Goal: Task Accomplishment & Management: Complete application form

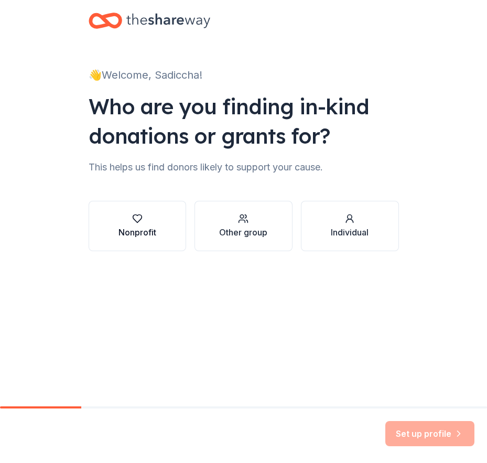
click at [129, 236] on div "Nonprofit" at bounding box center [138, 232] width 38 height 13
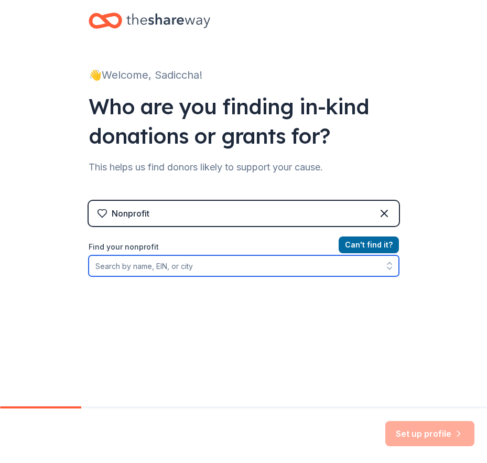
click at [164, 263] on input "Find your nonprofit" at bounding box center [244, 265] width 311 height 21
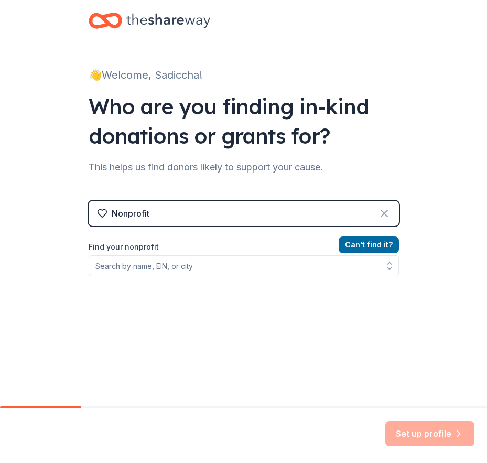
click at [383, 209] on icon at bounding box center [384, 213] width 13 height 13
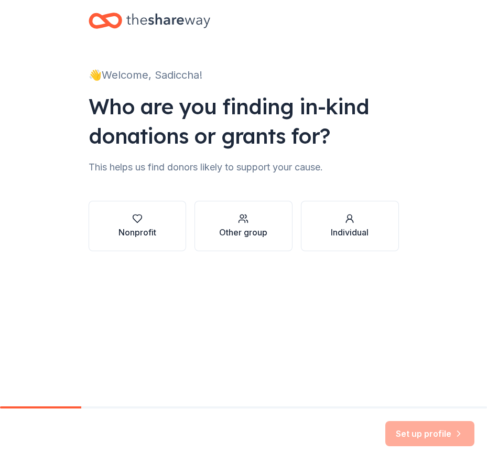
click at [246, 229] on div "Other group" at bounding box center [243, 232] width 48 height 13
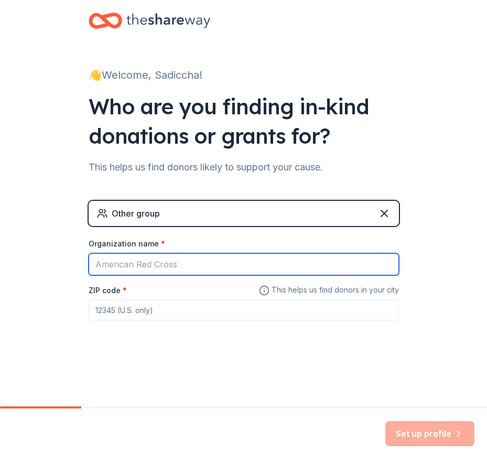
click at [275, 264] on input "Organization name *" at bounding box center [244, 264] width 311 height 22
paste input "First Watch"
type input "First Watch"
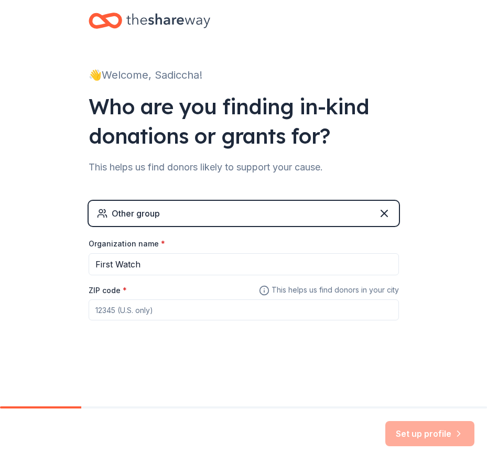
click at [444, 437] on div "Set up profile" at bounding box center [430, 433] width 89 height 25
click at [208, 316] on input "ZIP code *" at bounding box center [244, 310] width 311 height 21
type input "45435"
click at [437, 435] on button "Set up profile" at bounding box center [430, 433] width 89 height 25
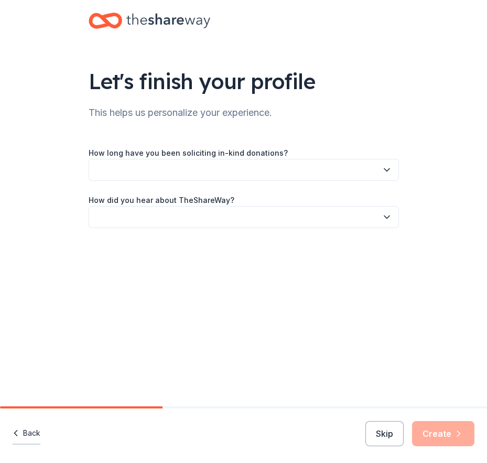
click at [33, 428] on button "Back" at bounding box center [27, 434] width 28 height 22
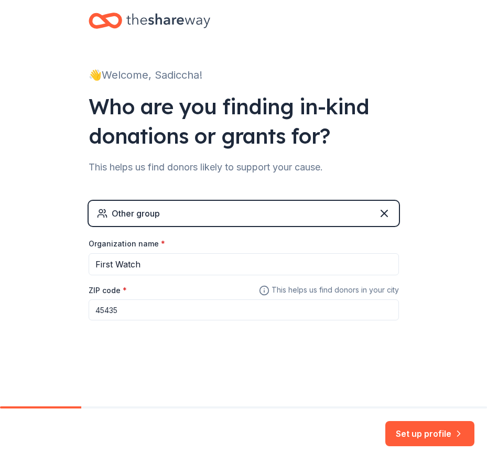
click at [468, 437] on button "Set up profile" at bounding box center [430, 433] width 89 height 25
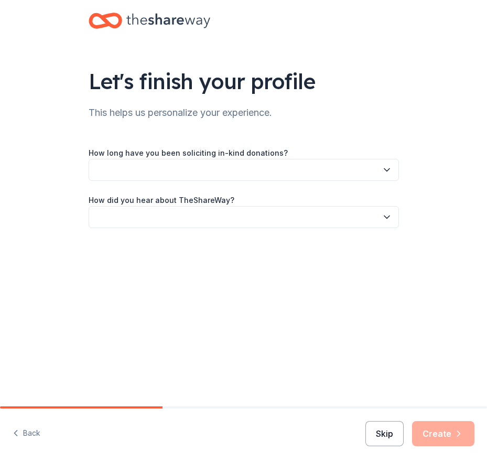
click at [378, 430] on button "Skip" at bounding box center [385, 433] width 38 height 25
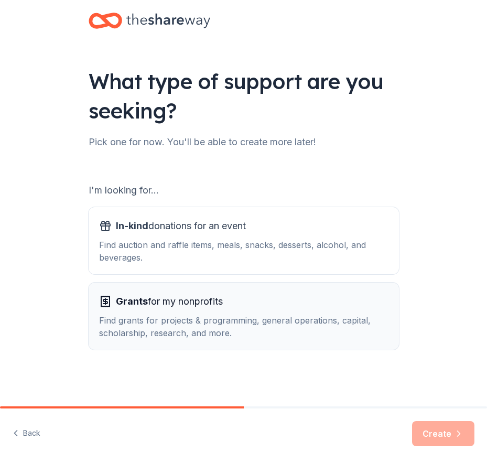
click at [209, 339] on button "Grants for my nonprofits Find grants for projects & programming, general operat…" at bounding box center [244, 316] width 311 height 67
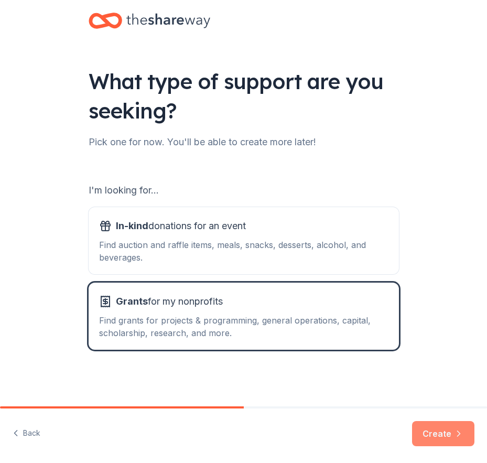
click at [458, 436] on icon "button" at bounding box center [459, 433] width 3 height 5
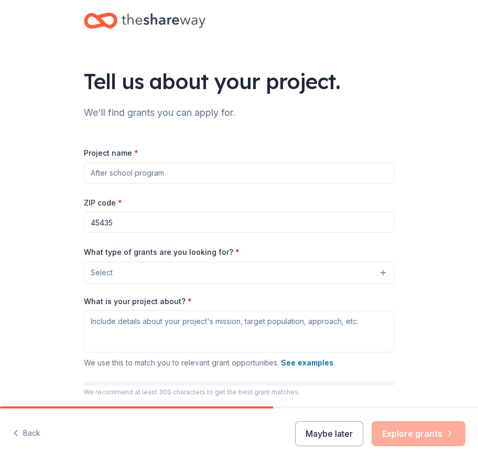
scroll to position [78, 0]
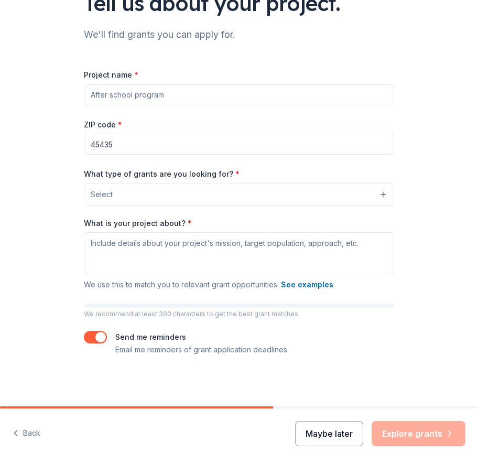
click at [328, 434] on button "Maybe later" at bounding box center [329, 433] width 68 height 25
click at [348, 432] on button "Maybe later" at bounding box center [329, 433] width 68 height 25
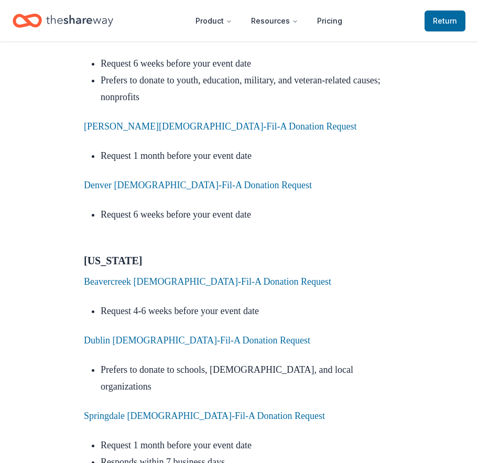
scroll to position [4668, 0]
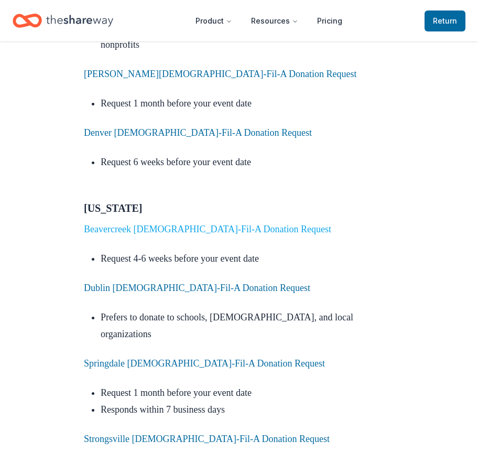
click at [206, 224] on link "Beavercreek [DEMOGRAPHIC_DATA]-Fil-A Donation Request" at bounding box center [208, 229] width 248 height 10
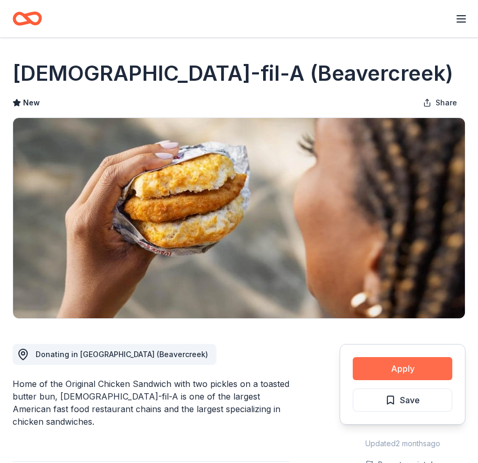
click at [391, 368] on button "Apply" at bounding box center [403, 368] width 100 height 23
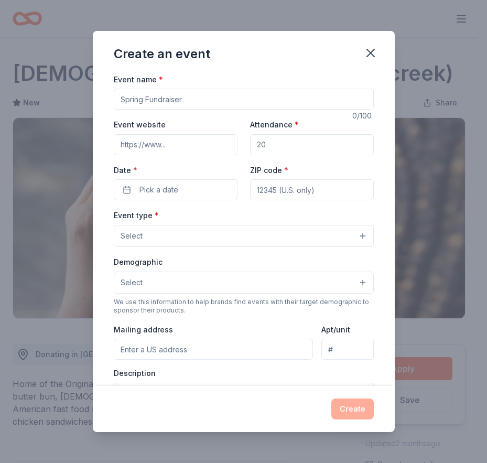
click at [194, 102] on input "Event name *" at bounding box center [244, 99] width 260 height 21
click at [147, 97] on input "Event name *" at bounding box center [244, 99] width 260 height 21
paste input "Wright Day to Give"
type input "Wright Day to Give"
click at [163, 141] on input "Event website" at bounding box center [176, 144] width 124 height 21
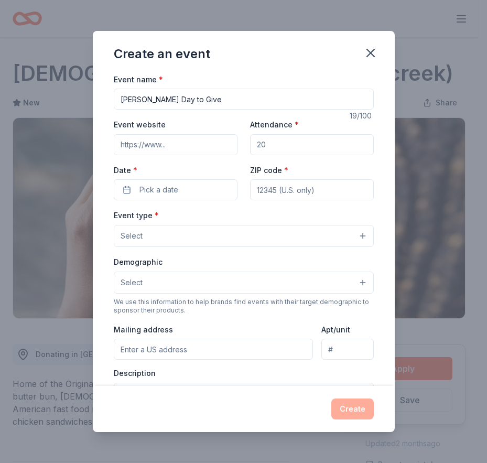
click at [161, 144] on input "Event website" at bounding box center [176, 144] width 124 height 21
paste input "https://securelb.imodules.com/s/1606/hybrid/index.aspx?sid=1606&gid=1&pgid=2898…"
type input "https://securelb.imodules.com/s/1606/hybrid/index.aspx?sid=1606&gid=1&pgid=2898…"
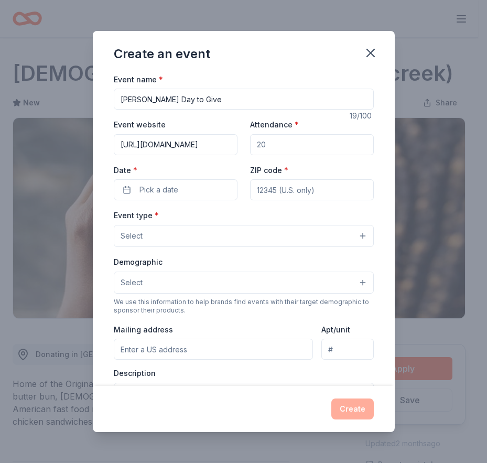
click at [292, 142] on input "Attendance *" at bounding box center [312, 144] width 124 height 21
type input "1100"
click at [149, 188] on span "Pick a date" at bounding box center [159, 190] width 39 height 13
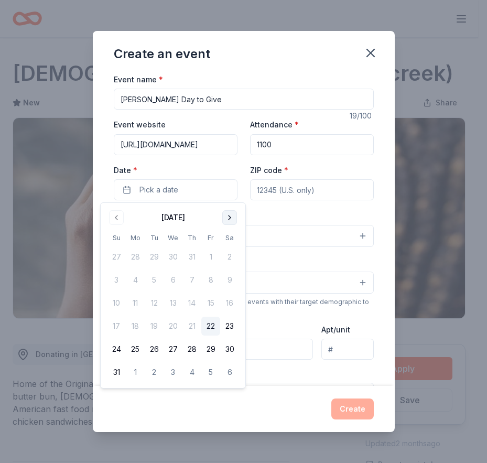
click at [234, 215] on button "Go to next month" at bounding box center [229, 217] width 15 height 15
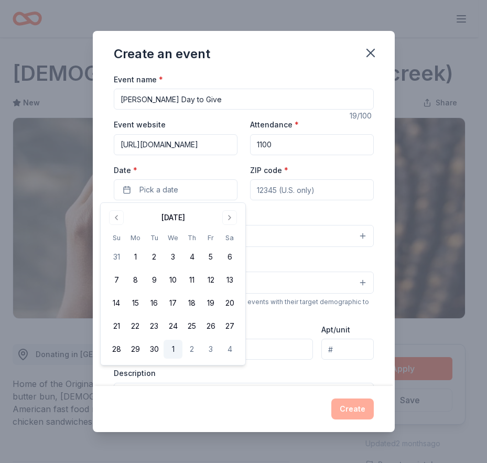
click at [164, 350] on button "1" at bounding box center [173, 349] width 19 height 19
click at [158, 350] on button "30" at bounding box center [154, 349] width 19 height 19
click at [285, 183] on input "ZIP code *" at bounding box center [312, 189] width 124 height 21
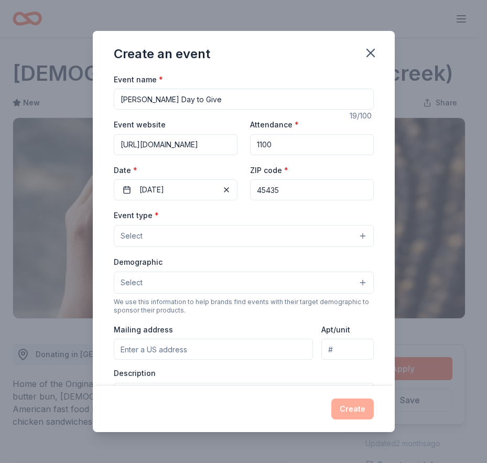
type input "45435"
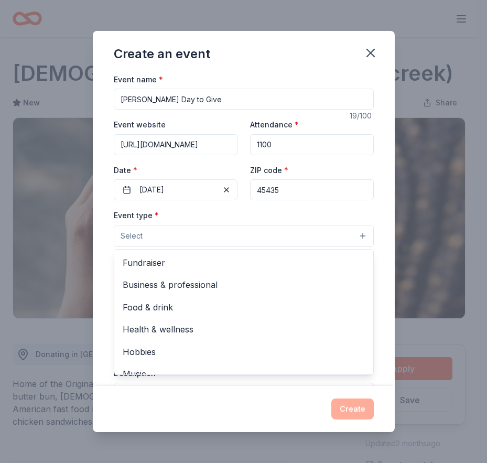
click at [259, 240] on button "Select" at bounding box center [244, 236] width 260 height 22
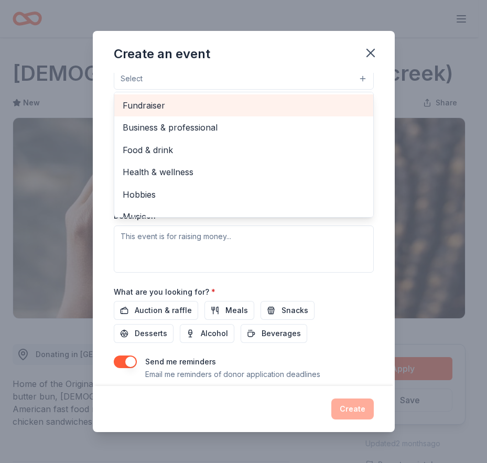
click at [177, 105] on span "Fundraiser" at bounding box center [244, 106] width 242 height 14
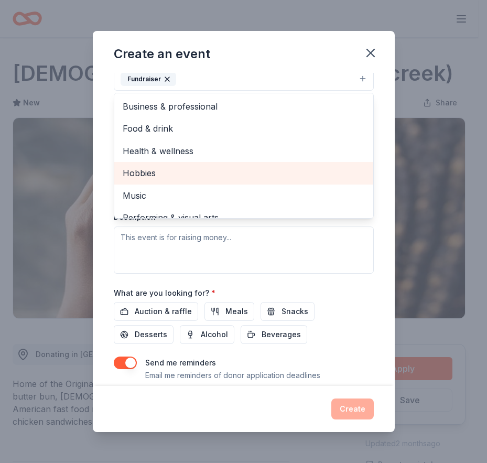
scroll to position [13, 0]
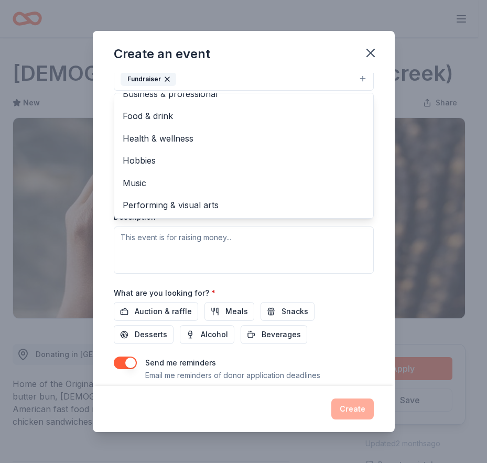
click at [220, 262] on div "Event type * Fundraiser Business & professional Food & drink Health & wellness …" at bounding box center [244, 162] width 260 height 222
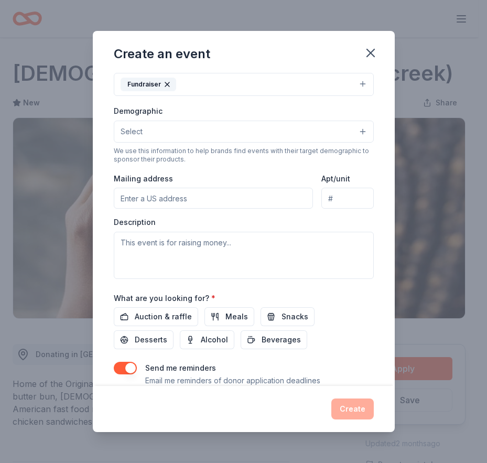
scroll to position [100, 0]
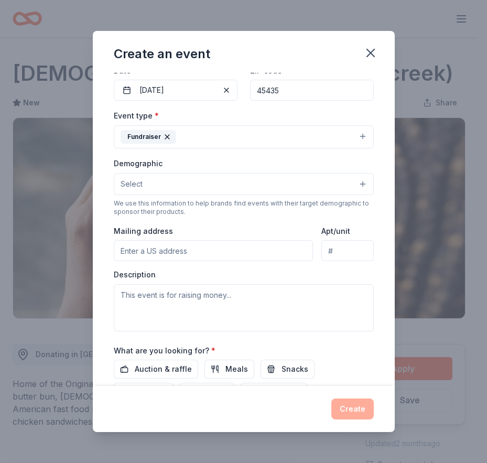
click at [302, 183] on button "Select" at bounding box center [244, 184] width 260 height 22
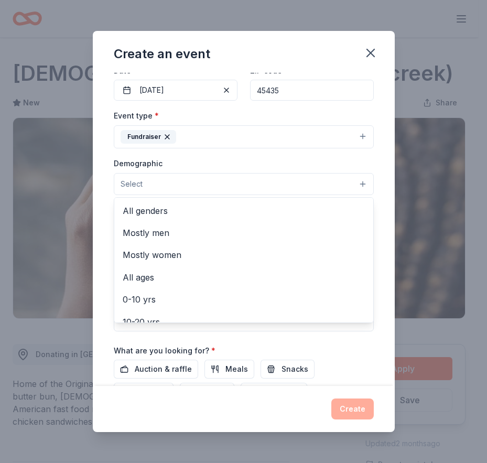
click at [302, 183] on button "Select" at bounding box center [244, 184] width 260 height 22
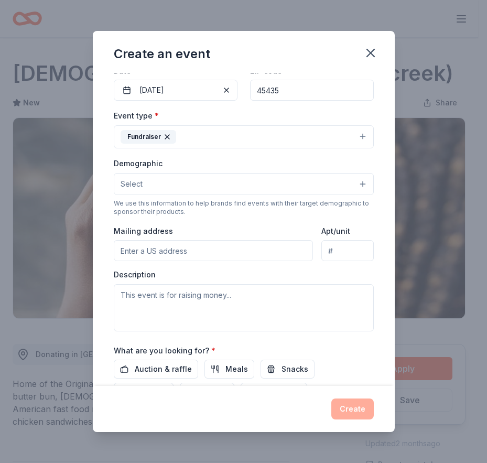
click at [183, 255] on input "Mailing address" at bounding box center [214, 250] width 200 height 21
click at [164, 247] on input "Mailing address" at bounding box center [214, 250] width 200 height 21
paste input "Wright State Office of Alumni Relations 3640 Colonel Glenn. Hwy."
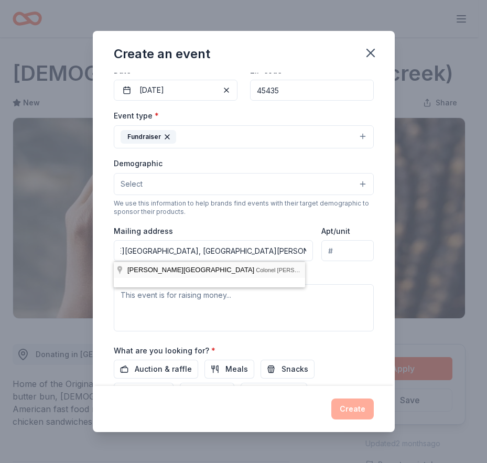
scroll to position [0, 0]
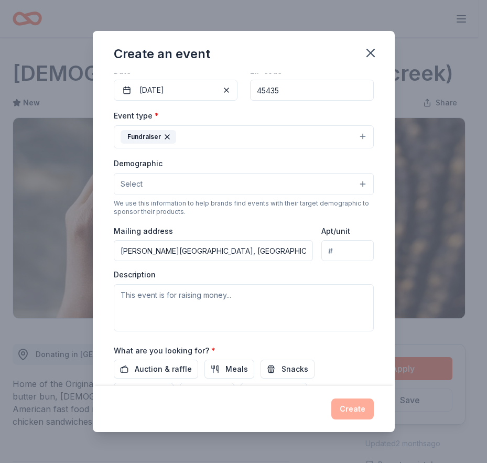
type input "3640 Colonel Glenn Highway, Dayton, OH, 45435"
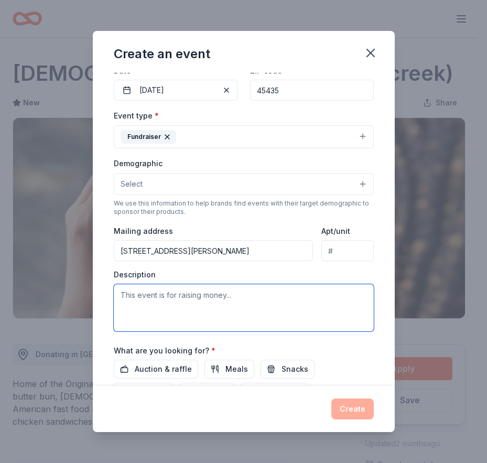
click at [238, 306] on textarea at bounding box center [244, 307] width 260 height 47
click at [190, 293] on textarea at bounding box center [244, 307] width 260 height 47
paste textarea "On [DATE] and [DATE], we will be hosting our [PERSON_NAME] Day to Give, a virtu…"
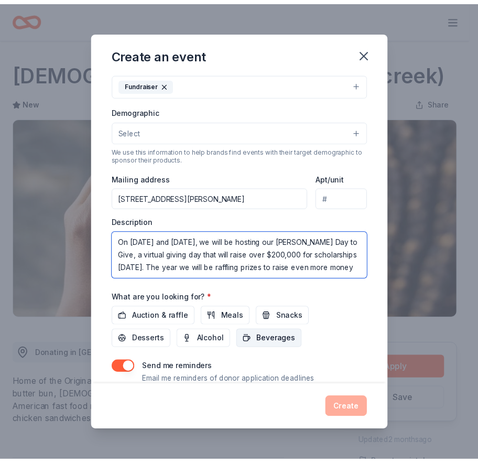
scroll to position [189, 0]
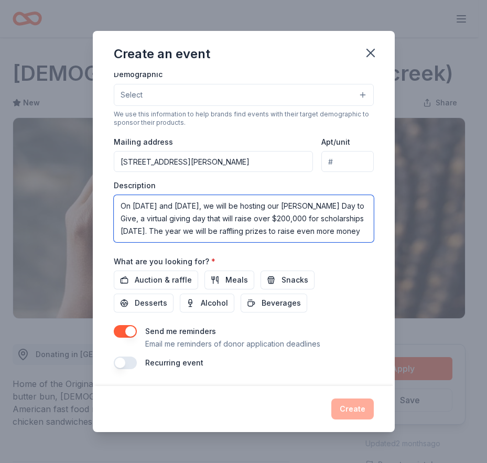
type textarea "On [DATE] and [DATE], we will be hosting our [PERSON_NAME] Day to Give, a virtu…"
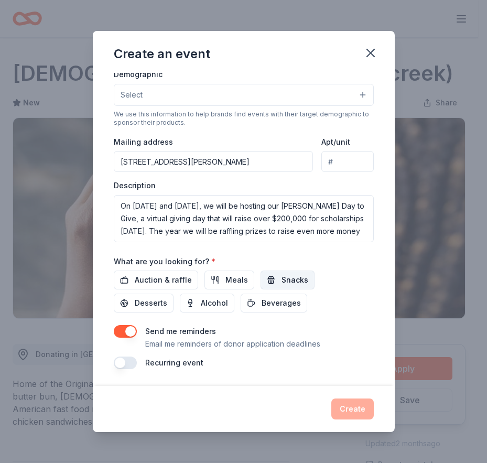
click at [285, 287] on button "Snacks" at bounding box center [288, 280] width 54 height 19
click at [216, 284] on button "Meals" at bounding box center [230, 280] width 50 height 19
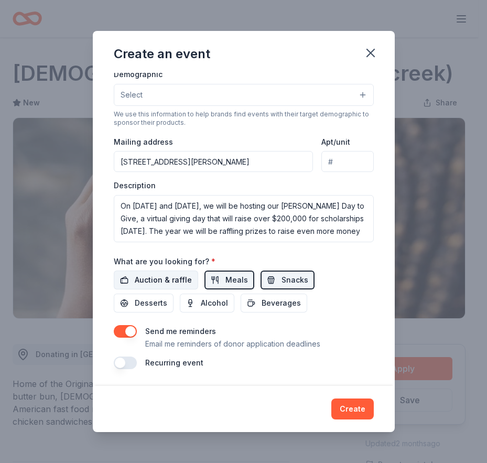
click at [149, 280] on span "Auction & raffle" at bounding box center [163, 280] width 57 height 13
click at [130, 298] on button "Desserts" at bounding box center [144, 303] width 60 height 19
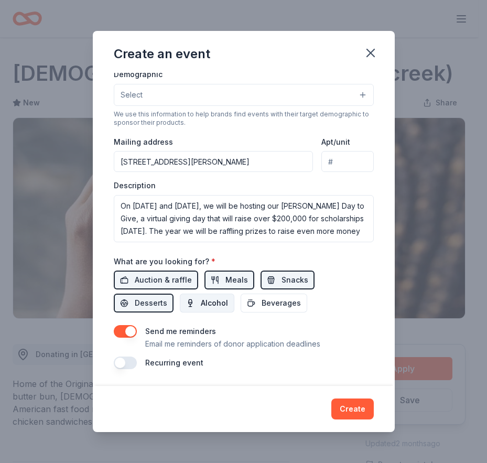
click at [202, 307] on span "Alcohol" at bounding box center [214, 303] width 27 height 13
click at [268, 301] on span "Beverages" at bounding box center [281, 303] width 39 height 13
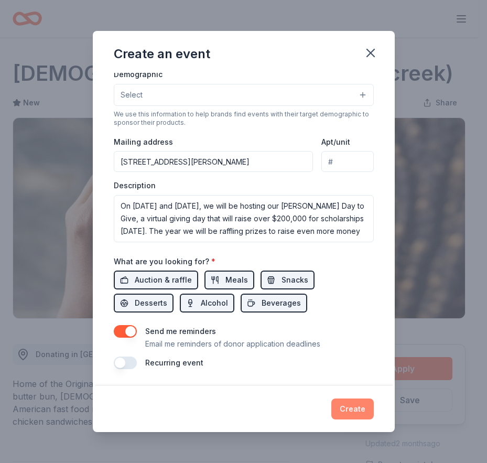
click at [351, 408] on button "Create" at bounding box center [353, 409] width 42 height 21
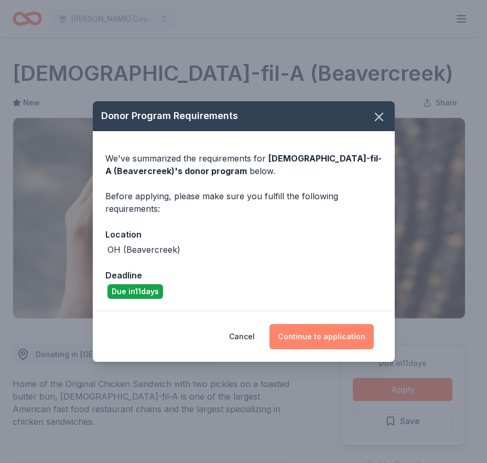
click at [325, 339] on button "Continue to application" at bounding box center [322, 336] width 104 height 25
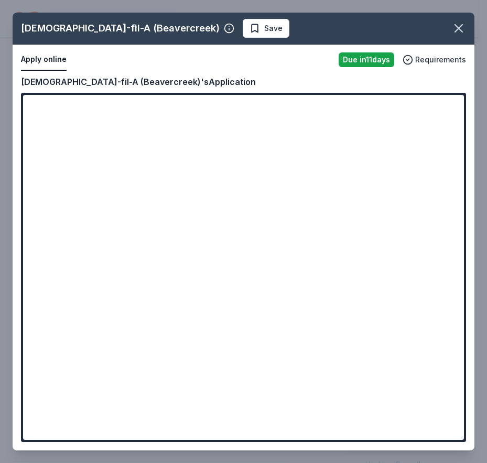
click at [231, 293] on div "Chick-fil-A (Beavercreek) Save Apply online Due in 11 days Requirements Copy an…" at bounding box center [244, 232] width 462 height 438
drag, startPoint x: 461, startPoint y: 126, endPoint x: 458, endPoint y: 158, distance: 32.1
click at [458, 158] on div "Chick-fil-A (Beavercreek) Save Apply online Due in 11 days Requirements Copy an…" at bounding box center [244, 232] width 462 height 438
click at [133, 400] on div "Chick-fil-A (Beavercreek) Save Apply online Due in 11 days Requirements Copy an…" at bounding box center [244, 232] width 462 height 438
click at [130, 404] on div "Chick-fil-A (Beavercreek) Save Apply online Due in 11 days Requirements Copy an…" at bounding box center [244, 232] width 462 height 438
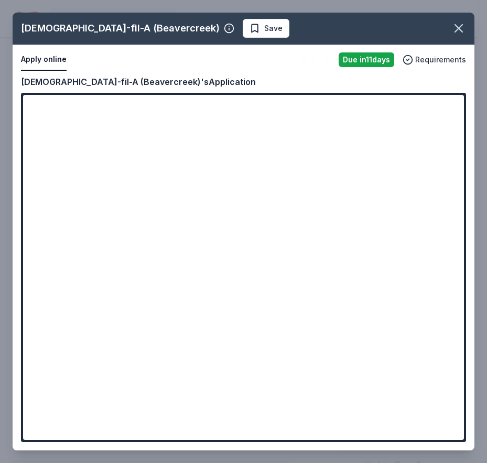
click at [130, 404] on div "Chick-fil-A (Beavercreek) Save Apply online Due in 11 days Requirements Copy an…" at bounding box center [244, 232] width 462 height 438
click at [461, 30] on icon "button" at bounding box center [458, 28] width 7 height 7
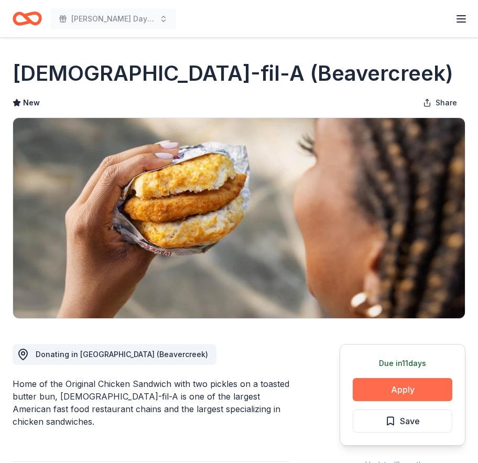
click at [396, 399] on button "Apply" at bounding box center [403, 389] width 100 height 23
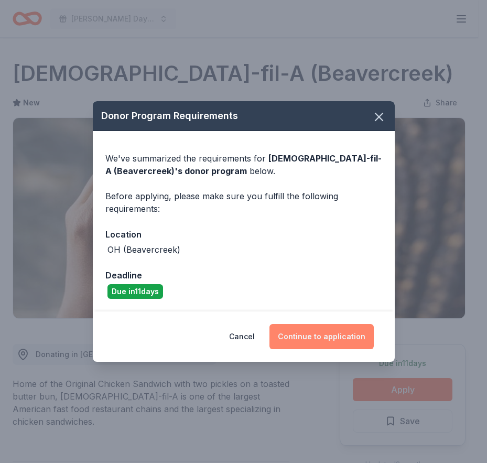
click at [341, 343] on button "Continue to application" at bounding box center [322, 336] width 104 height 25
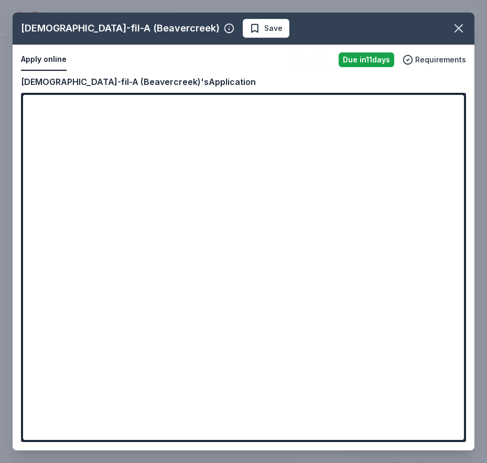
click at [146, 406] on div "Chick-fil-A (Beavercreek) Save Apply online Due in 11 days Requirements Copy an…" at bounding box center [244, 232] width 462 height 438
click at [243, 146] on div "Chick-fil-A (Beavercreek) Save Apply online Due in 11 days Requirements Copy an…" at bounding box center [244, 232] width 462 height 438
drag, startPoint x: 357, startPoint y: 112, endPoint x: 312, endPoint y: 111, distance: 45.1
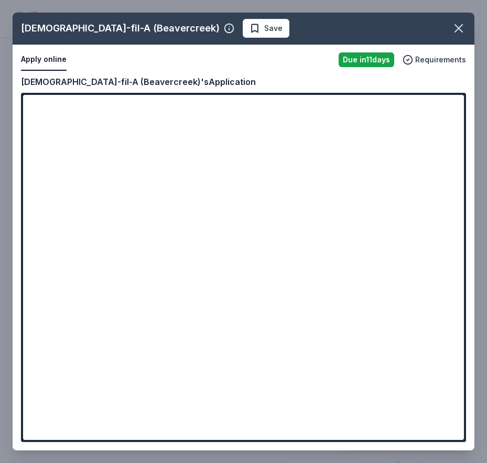
click at [312, 111] on div "Chick-fil-A (Beavercreek) Save Apply online Due in 11 days Requirements Copy an…" at bounding box center [244, 232] width 462 height 438
drag, startPoint x: 356, startPoint y: 108, endPoint x: 282, endPoint y: 108, distance: 74.0
click at [282, 108] on div "Chick-fil-A (Beavercreek) Save Apply online Due in 11 days Requirements Copy an…" at bounding box center [244, 232] width 462 height 438
click at [173, 28] on div "Chick-fil-A (Beavercreek) Save Apply online Due in 11 days Requirements Copy an…" at bounding box center [244, 232] width 462 height 438
click at [71, 90] on div "Chick-fil-A (Beavercreek) Save Apply online Due in 11 days Requirements Copy an…" at bounding box center [244, 232] width 462 height 438
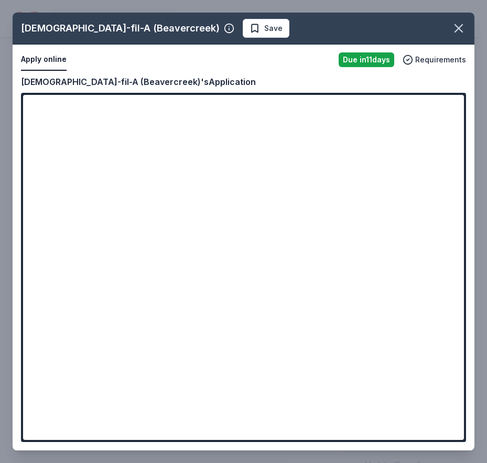
click at [71, 90] on div "Chick-fil-A (Beavercreek) Save Apply online Due in 11 days Requirements Copy an…" at bounding box center [244, 232] width 462 height 438
click at [72, 89] on div "Chick-fil-A (Beavercreek) Save Apply online Due in 11 days Requirements Copy an…" at bounding box center [244, 232] width 462 height 438
click at [73, 90] on div "Chick-fil-A (Beavercreek) Save Apply online Due in 11 days Requirements Copy an…" at bounding box center [244, 232] width 462 height 438
click at [456, 27] on icon "button" at bounding box center [459, 28] width 15 height 15
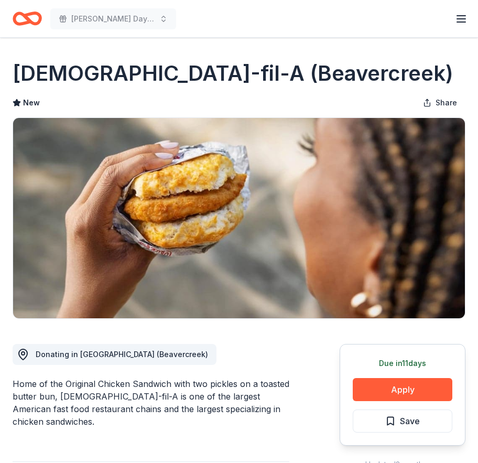
click at [467, 22] on icon "button" at bounding box center [461, 19] width 13 height 13
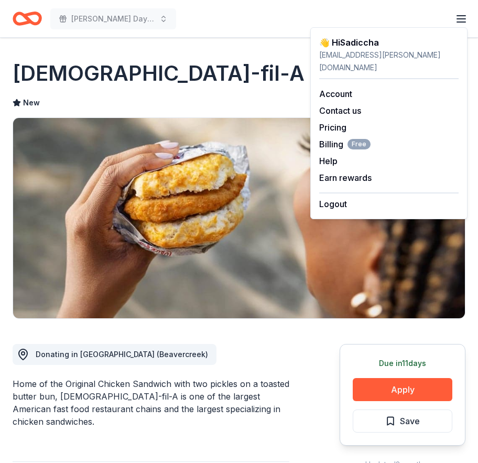
click at [467, 22] on icon "button" at bounding box center [461, 19] width 13 height 13
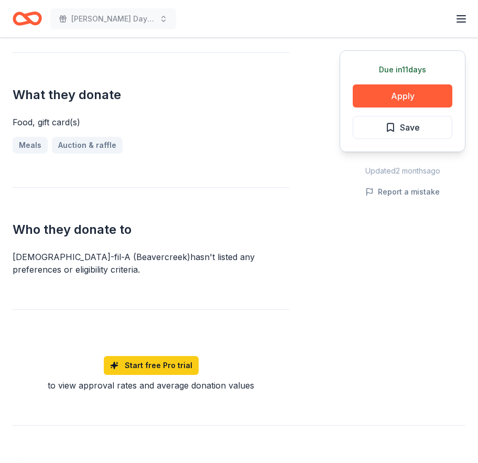
scroll to position [357, 0]
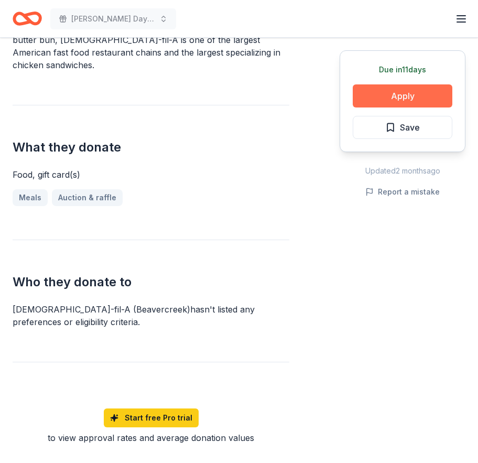
click at [405, 86] on button "Apply" at bounding box center [403, 95] width 100 height 23
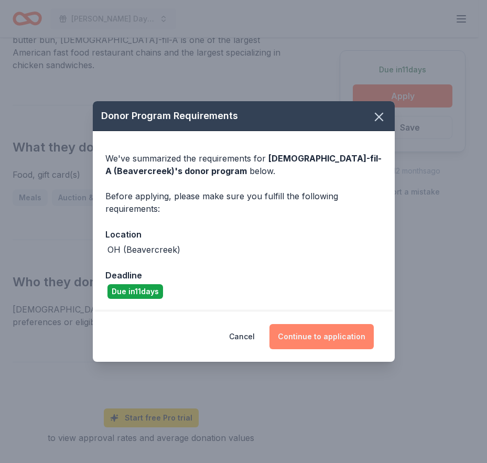
click at [323, 340] on button "Continue to application" at bounding box center [322, 336] width 104 height 25
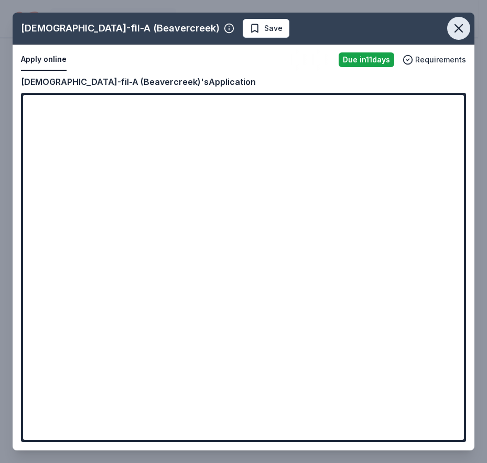
click at [457, 34] on icon "button" at bounding box center [459, 28] width 15 height 15
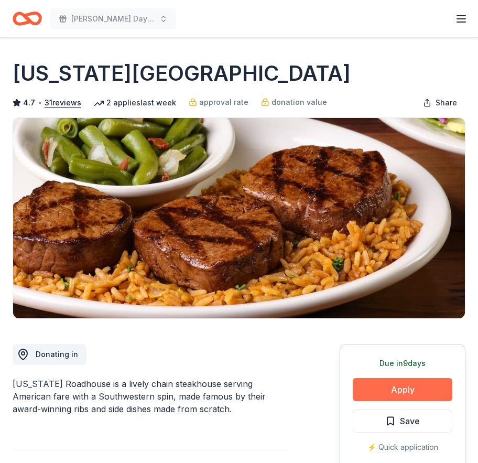
click at [373, 389] on button "Apply" at bounding box center [403, 389] width 100 height 23
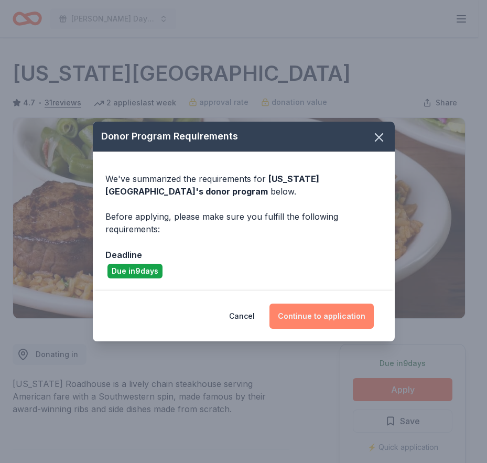
click at [319, 312] on button "Continue to application" at bounding box center [322, 316] width 104 height 25
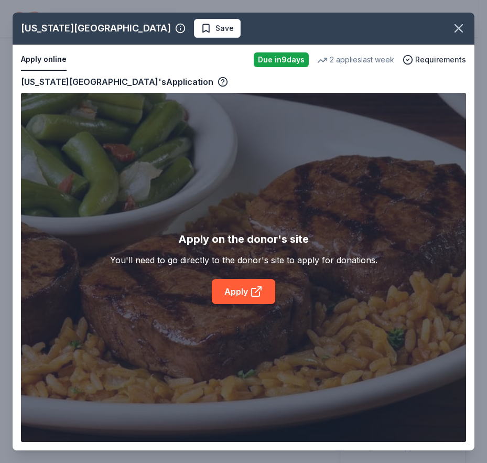
click at [250, 290] on div "Texas Roadhouse Save Apply online Due in 9 days 2 applies last week Requirement…" at bounding box center [244, 232] width 462 height 438
click at [248, 293] on div "Texas Roadhouse Save Apply online Due in 9 days 2 applies last week Requirement…" at bounding box center [244, 232] width 462 height 438
click at [243, 294] on div "Texas Roadhouse Save Apply online Due in 9 days 2 applies last week Requirement…" at bounding box center [244, 232] width 462 height 438
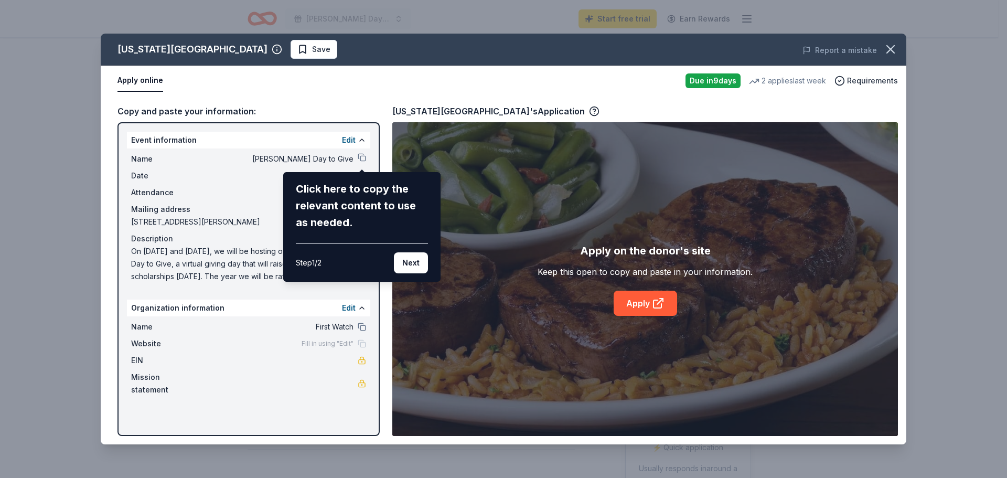
click at [429, 262] on div "Click here to copy the relevant content to use as needed. Step 1 / 2 Next" at bounding box center [361, 227] width 157 height 110
click at [420, 261] on button "Next" at bounding box center [411, 262] width 34 height 21
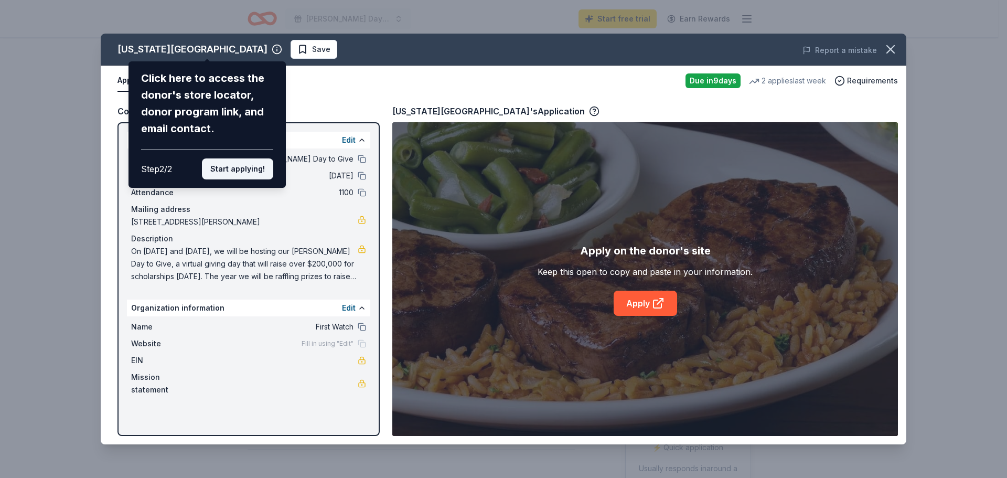
click at [253, 168] on button "Start applying!" at bounding box center [237, 168] width 71 height 21
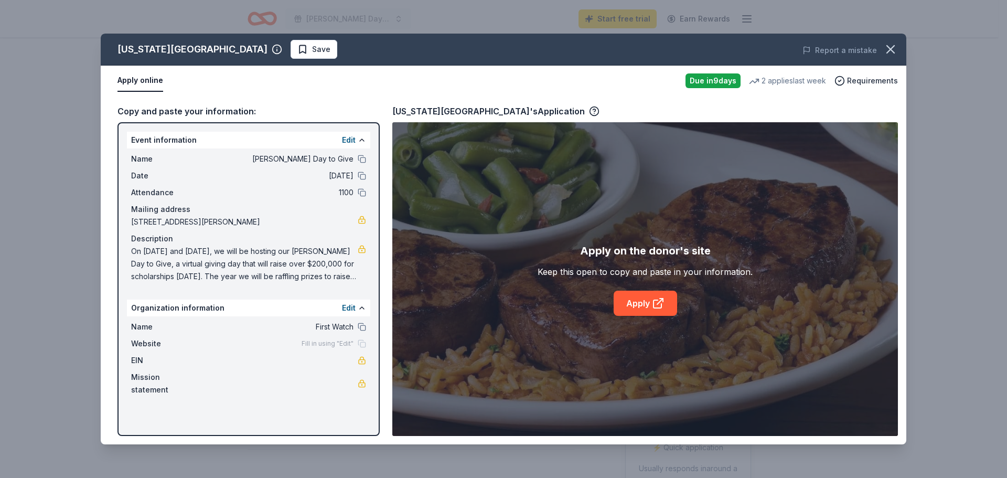
click at [352, 329] on span "First Watch" at bounding box center [277, 326] width 152 height 13
click at [343, 322] on span "First Watch" at bounding box center [277, 326] width 152 height 13
click at [355, 310] on button "Edit" at bounding box center [349, 308] width 14 height 13
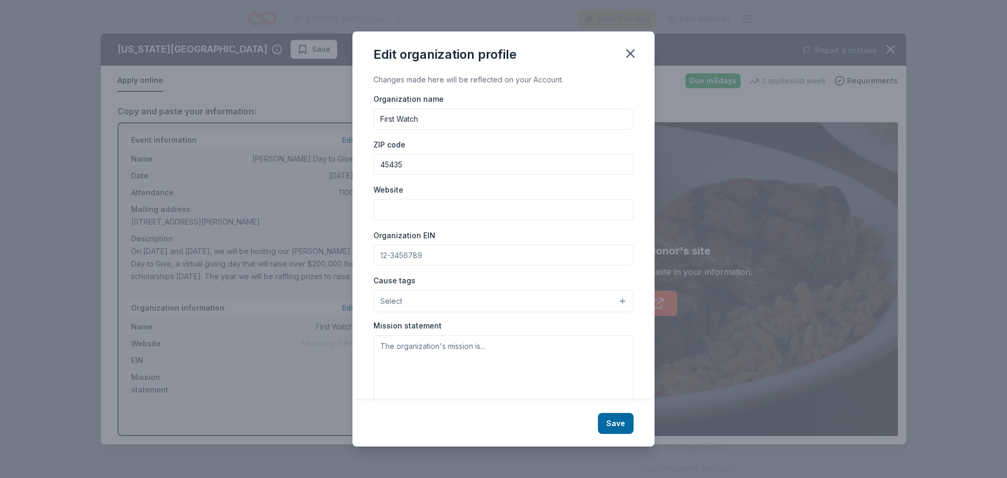
click at [420, 112] on input "First Watch" at bounding box center [503, 119] width 260 height 21
drag, startPoint x: 420, startPoint y: 112, endPoint x: 415, endPoint y: 115, distance: 6.0
click at [415, 115] on input "First Watch" at bounding box center [503, 119] width 260 height 21
click at [414, 116] on input "First Watch" at bounding box center [503, 119] width 260 height 21
drag, startPoint x: 414, startPoint y: 116, endPoint x: 357, endPoint y: 121, distance: 57.3
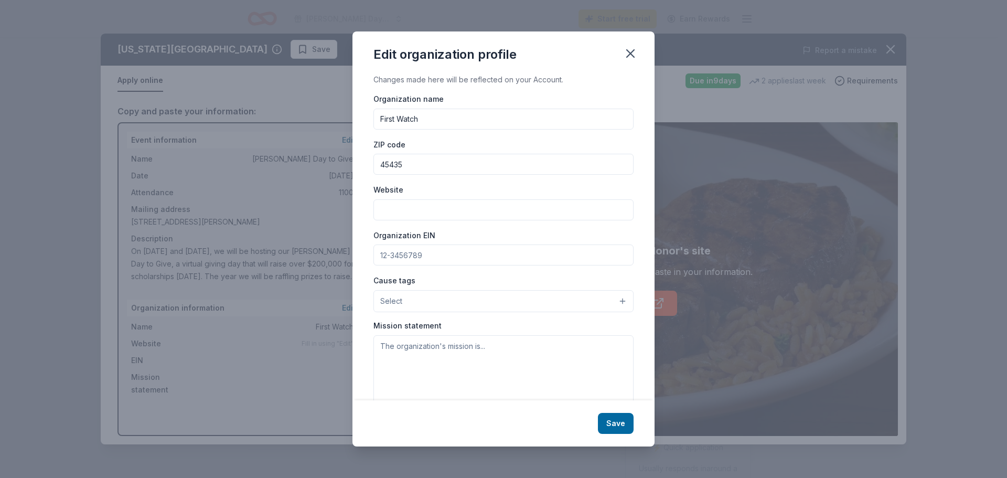
click at [357, 121] on div "Changes made here will be reflected on your Account. Organization name First Wa…" at bounding box center [503, 236] width 302 height 327
type input "a"
type input "[PERSON_NAME] state alumni association"
click at [421, 213] on input "Website" at bounding box center [503, 209] width 260 height 21
paste input "[URL][DOMAIN_NAME]"
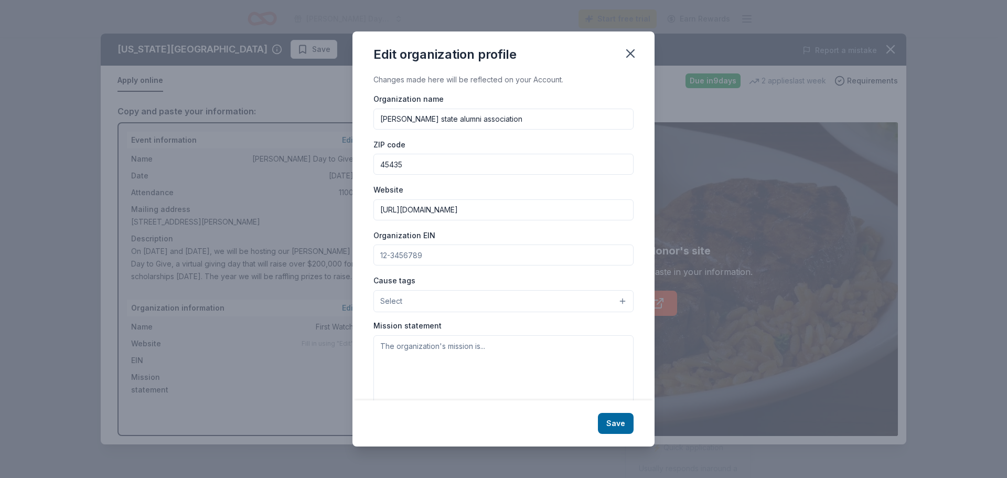
type input "[URL][DOMAIN_NAME]"
click at [420, 255] on input "Organization EIN" at bounding box center [503, 254] width 260 height 21
click at [419, 255] on input "Organization EIN" at bounding box center [503, 254] width 260 height 21
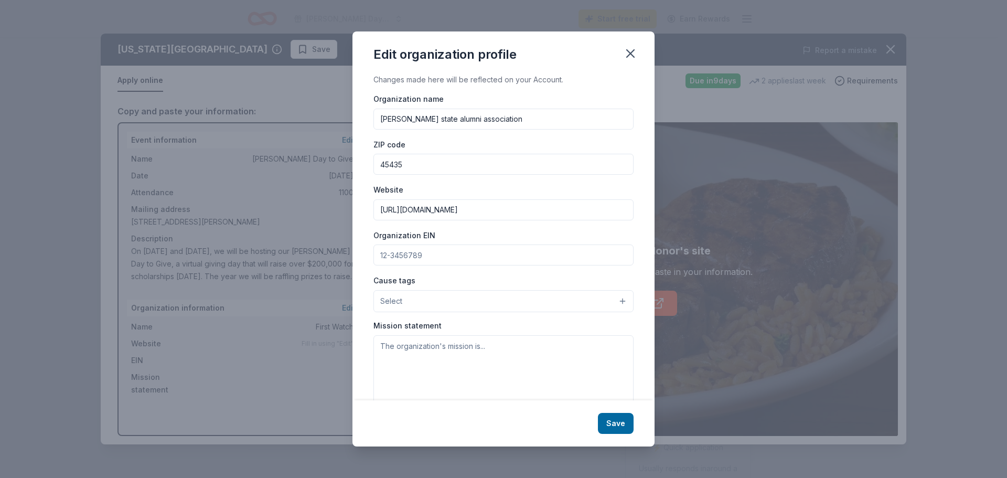
paste input "237289517"
type input "237289517"
click at [419, 303] on button "Select" at bounding box center [503, 301] width 260 height 22
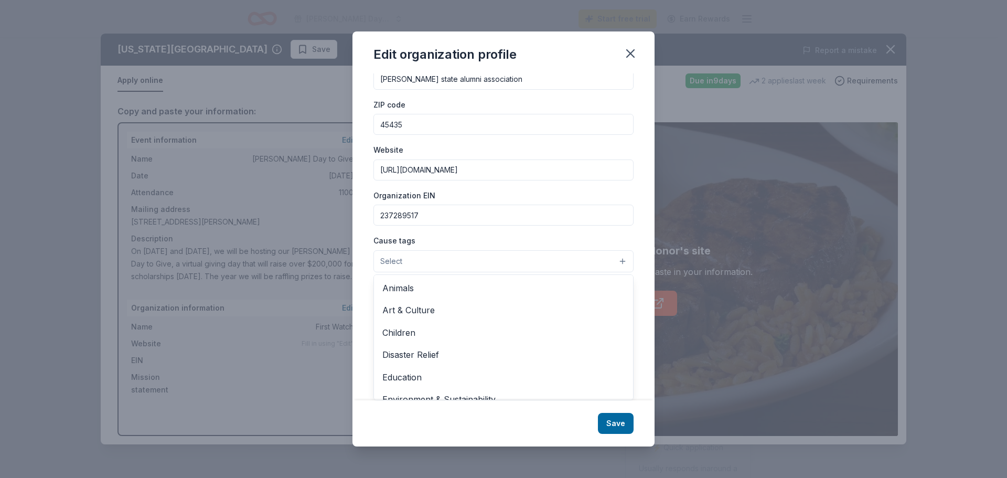
click at [476, 230] on div "Organization name Wright state alumni association ZIP code 45435 Website https:…" at bounding box center [503, 209] width 260 height 315
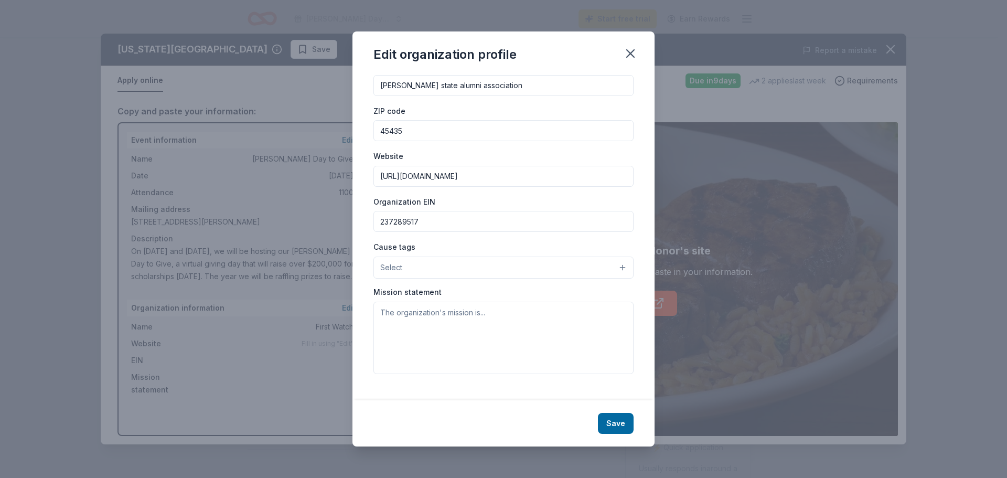
scroll to position [24, 0]
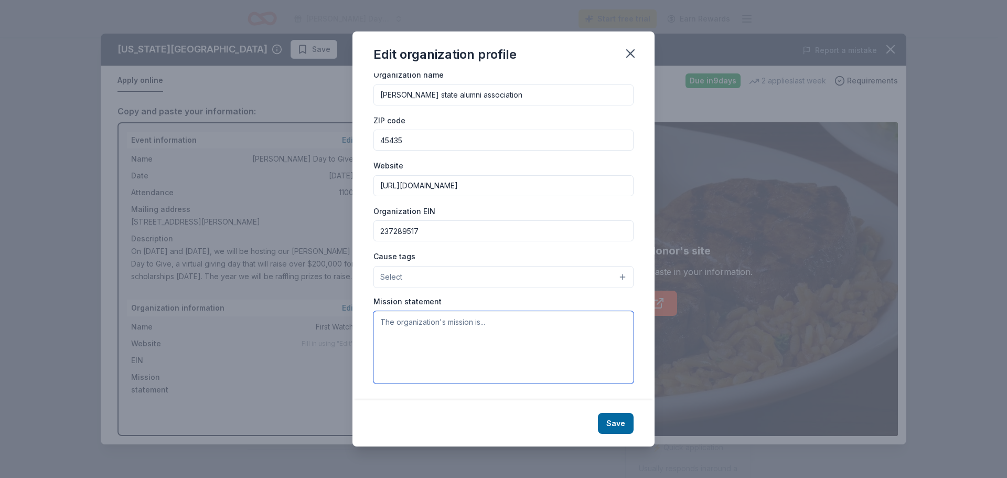
click at [448, 322] on textarea at bounding box center [503, 347] width 260 height 72
paste textarea "To facilitate a sense of belonging, community, connection, and pride in order t…"
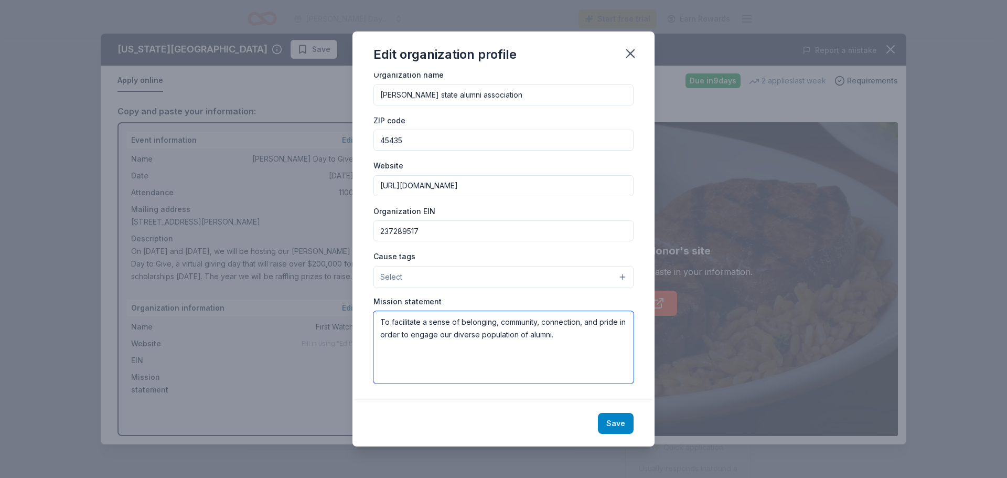
type textarea "To facilitate a sense of belonging, community, connection, and pride in order t…"
click at [478, 425] on button "Save" at bounding box center [616, 423] width 36 height 21
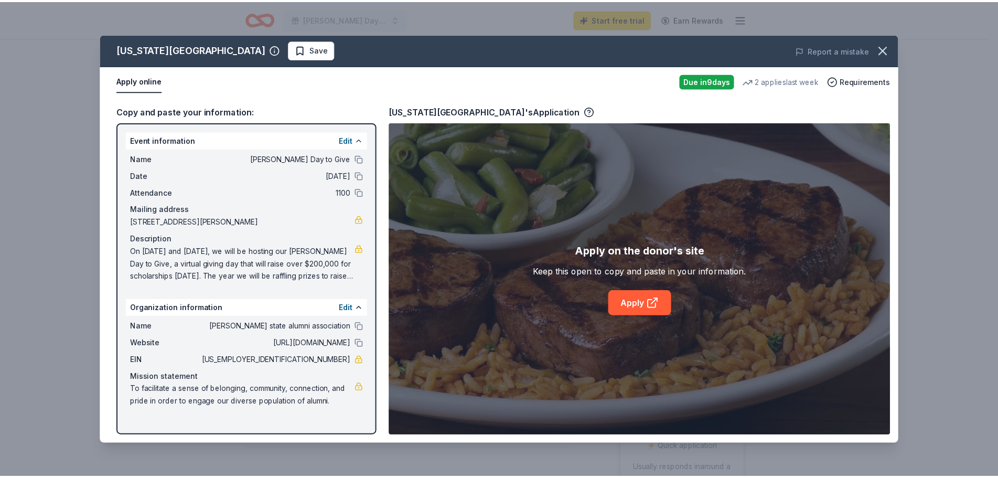
scroll to position [0, 0]
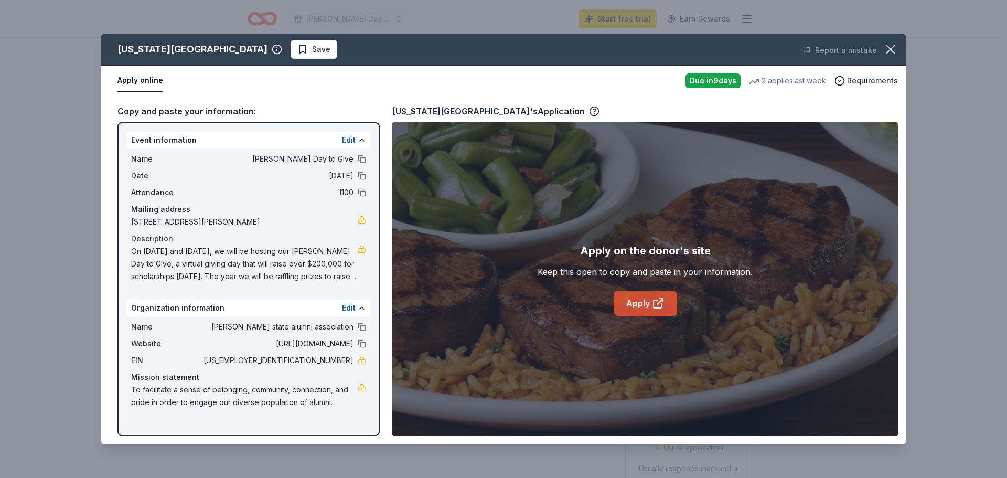
click at [478, 307] on icon at bounding box center [658, 303] width 13 height 13
click at [272, 49] on icon "button" at bounding box center [277, 49] width 10 height 10
click at [204, 110] on div "Copy and paste your information:" at bounding box center [248, 111] width 262 height 14
click at [282, 145] on div "Event information Edit" at bounding box center [248, 140] width 243 height 17
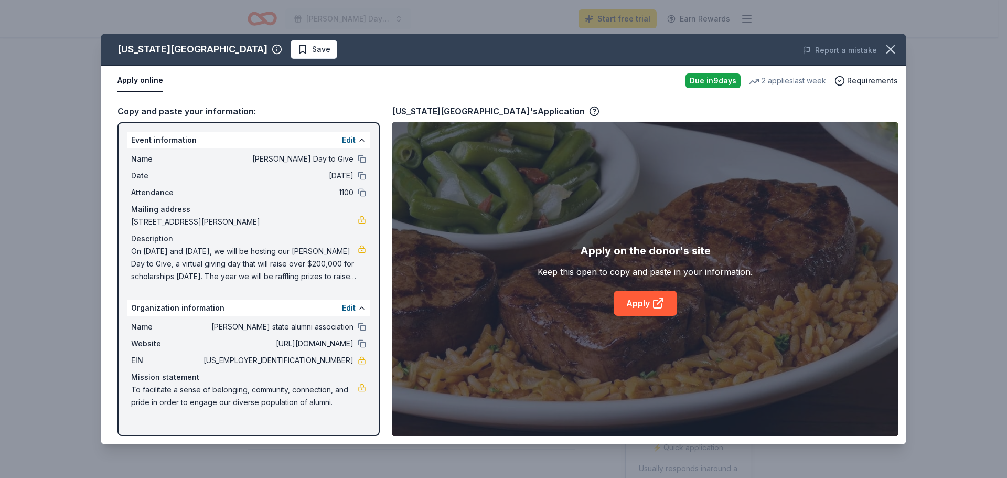
click at [282, 145] on div "Event information Edit" at bounding box center [248, 140] width 243 height 17
click at [478, 76] on span "Requirements" at bounding box center [872, 80] width 51 height 13
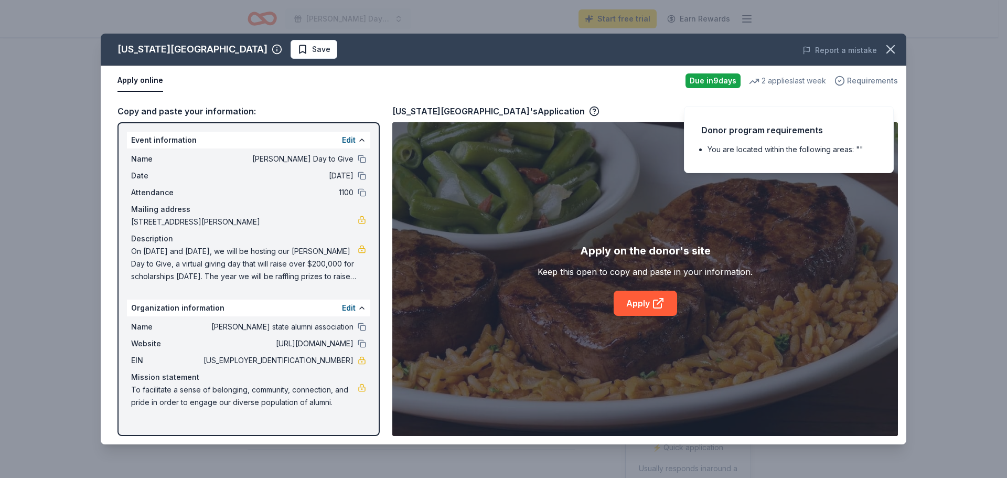
click at [478, 76] on span "Requirements" at bounding box center [872, 80] width 51 height 13
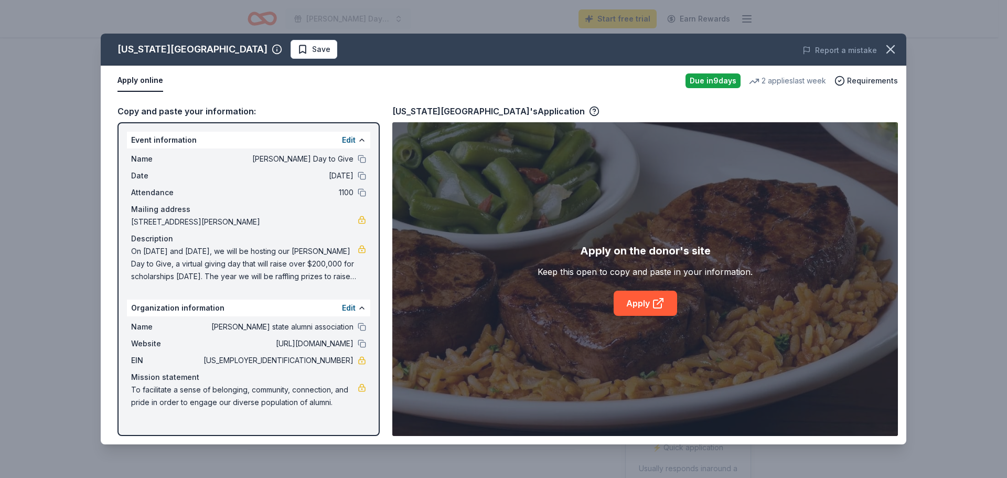
click at [478, 111] on div "Texas Roadhouse's Application" at bounding box center [495, 111] width 207 height 14
click at [478, 111] on circle "button" at bounding box center [594, 111] width 9 height 9
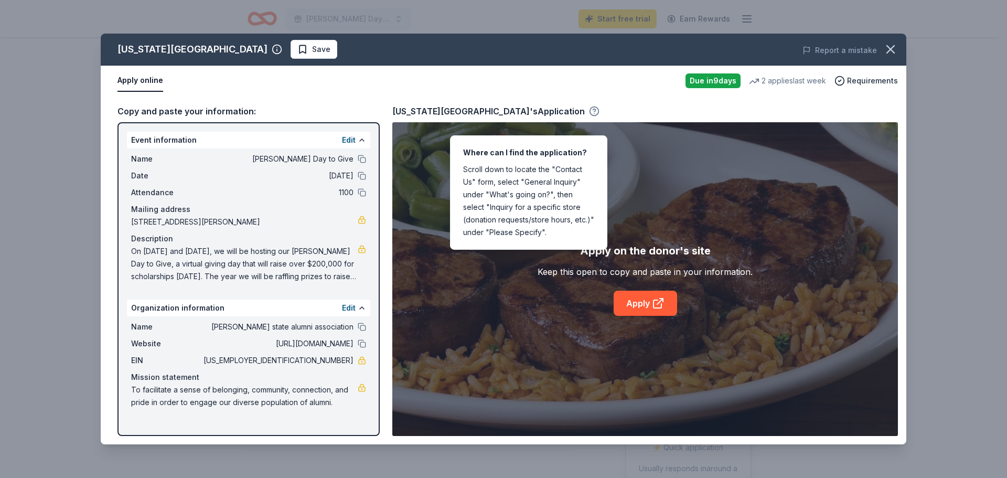
click at [478, 111] on circle "button" at bounding box center [594, 111] width 9 height 9
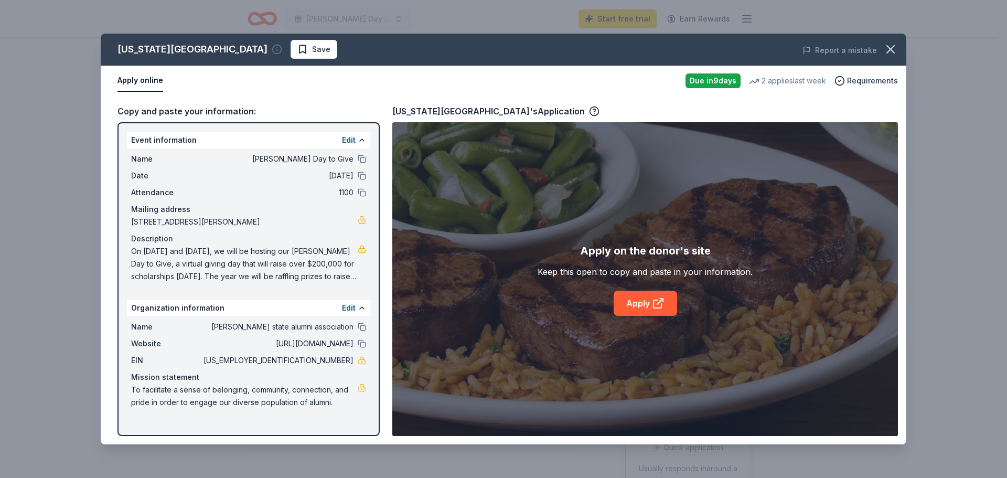
click at [272, 50] on icon "button" at bounding box center [277, 49] width 10 height 10
click at [219, 84] on div "Store locator" at bounding box center [213, 90] width 49 height 13
click at [318, 86] on icon at bounding box center [314, 91] width 10 height 10
click at [297, 49] on span "Save" at bounding box center [313, 49] width 33 height 13
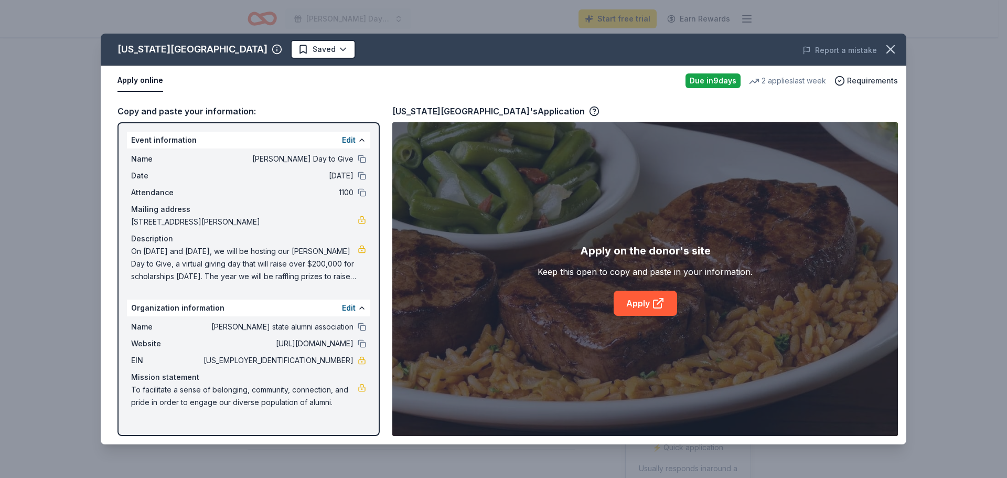
click at [478, 83] on div "Due in 9 days" at bounding box center [713, 80] width 55 height 15
click at [478, 48] on icon "button" at bounding box center [890, 49] width 15 height 15
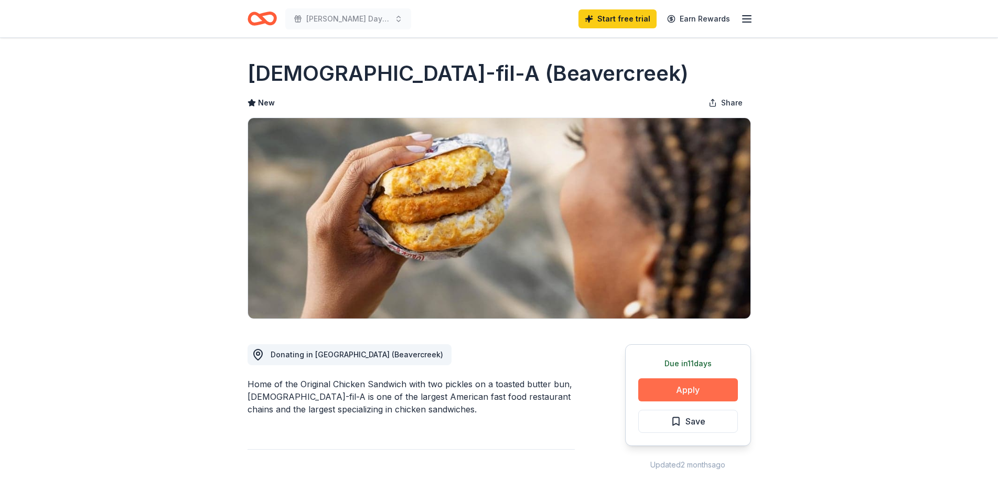
click at [712, 394] on button "Apply" at bounding box center [688, 389] width 100 height 23
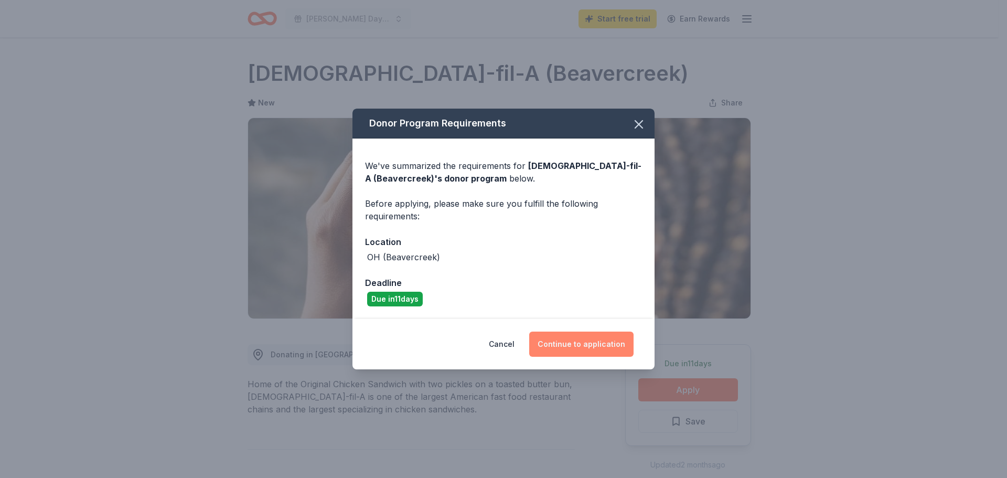
click at [550, 341] on button "Continue to application" at bounding box center [581, 344] width 104 height 25
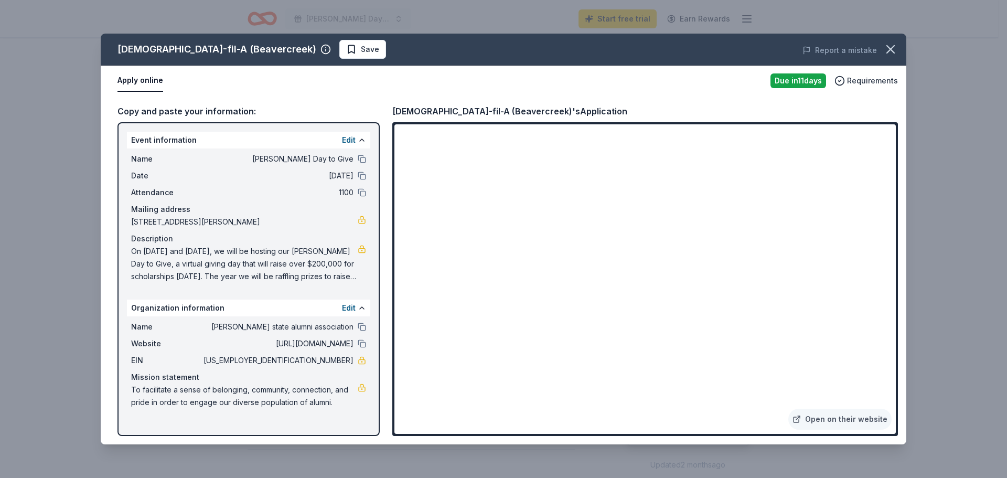
click at [355, 325] on div "Name Wright state alumni association" at bounding box center [248, 326] width 235 height 13
click at [363, 326] on button at bounding box center [362, 327] width 8 height 8
click at [359, 219] on link at bounding box center [362, 220] width 8 height 8
drag, startPoint x: 131, startPoint y: 218, endPoint x: 234, endPoint y: 227, distance: 103.7
click at [234, 227] on div "Name Wright Day to Give Date 09/30/25 Attendance 1100 Mailing address 3640 Colo…" at bounding box center [248, 217] width 243 height 138
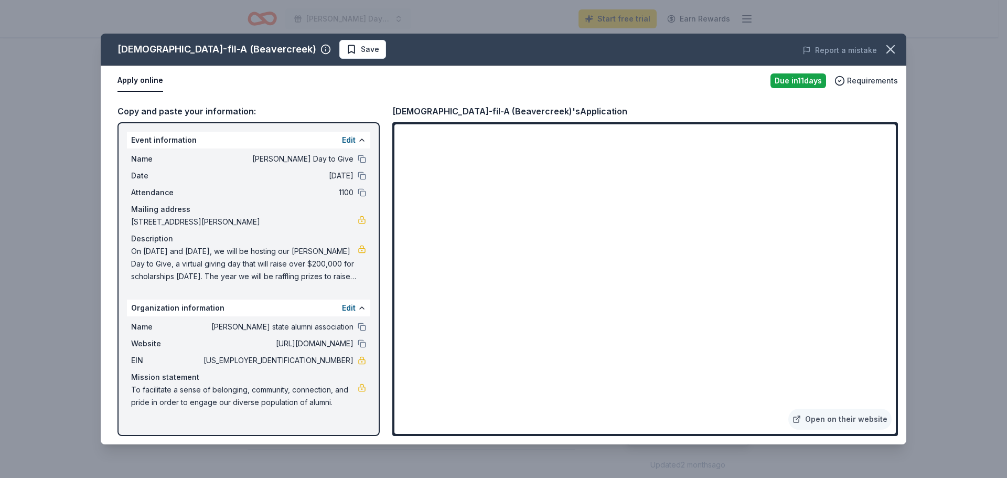
click at [245, 222] on span "3640 Colonel Glenn Highway, Dayton, OH 45435" at bounding box center [244, 222] width 227 height 13
click at [243, 221] on span "3640 Colonel Glenn Highway, Dayton, OH 45435" at bounding box center [244, 222] width 227 height 13
click at [242, 220] on span "3640 Colonel Glenn Highway, Dayton, OH 45435" at bounding box center [244, 222] width 227 height 13
click at [361, 159] on button at bounding box center [362, 159] width 8 height 8
click at [877, 426] on link "Open on their website" at bounding box center [839, 419] width 103 height 21
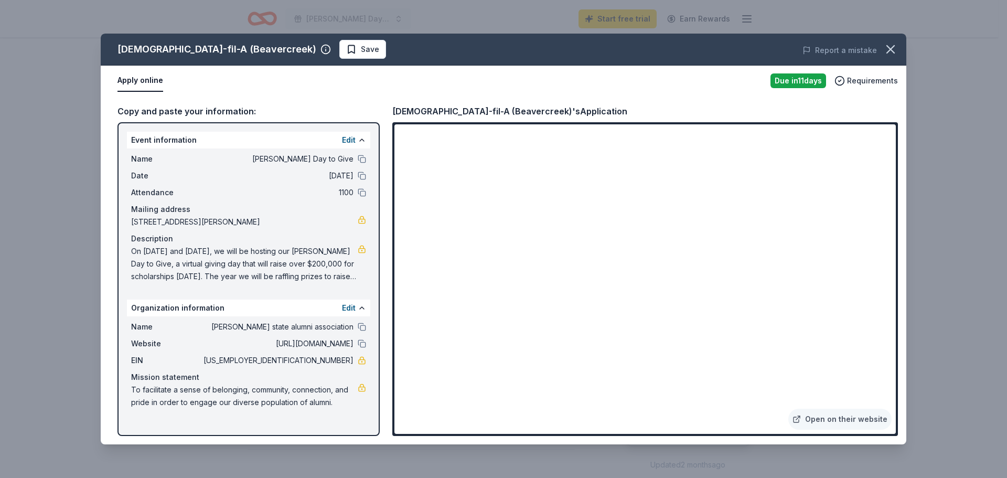
click at [550, 42] on div "Chick-fil-A (Beavercreek) Save" at bounding box center [343, 49] width 484 height 19
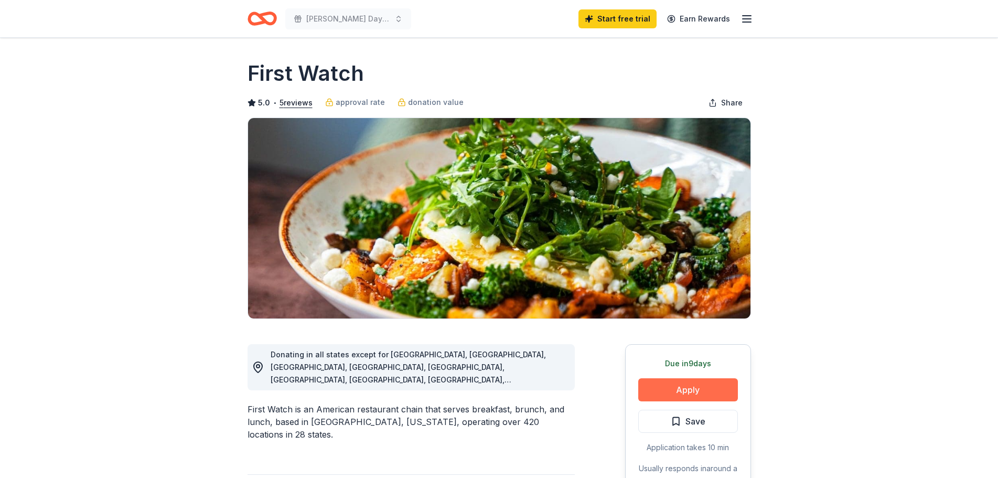
click at [666, 392] on button "Apply" at bounding box center [688, 389] width 100 height 23
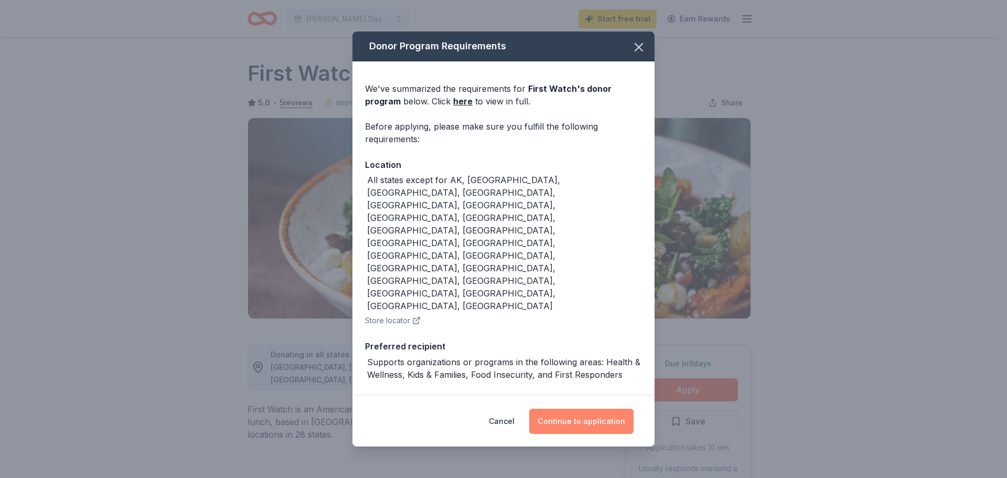
click at [609, 412] on button "Continue to application" at bounding box center [581, 421] width 104 height 25
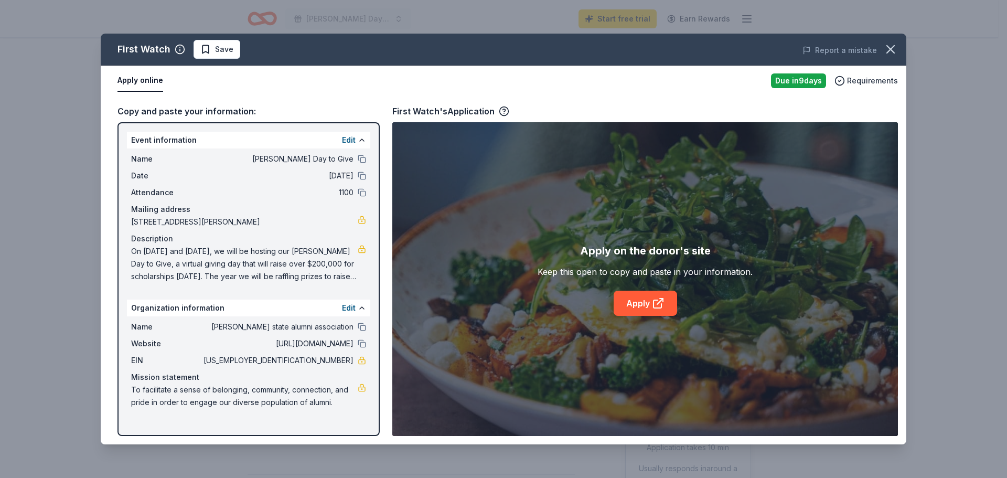
click at [655, 317] on div "Apply on the donor's site Keep this open to copy and paste in your information.…" at bounding box center [645, 279] width 506 height 314
click at [657, 300] on icon at bounding box center [658, 304] width 8 height 8
click at [894, 45] on icon "button" at bounding box center [890, 49] width 15 height 15
